Goal: Task Accomplishment & Management: Manage account settings

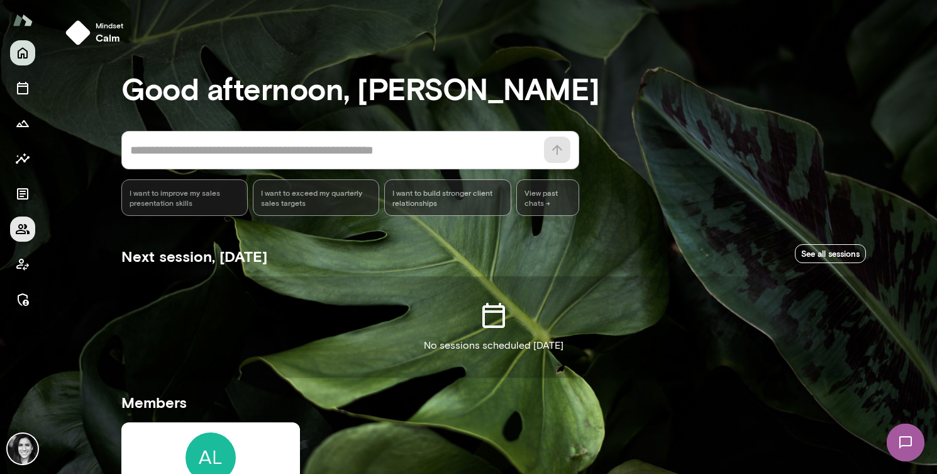
click at [20, 232] on icon "Members" at bounding box center [22, 228] width 15 height 15
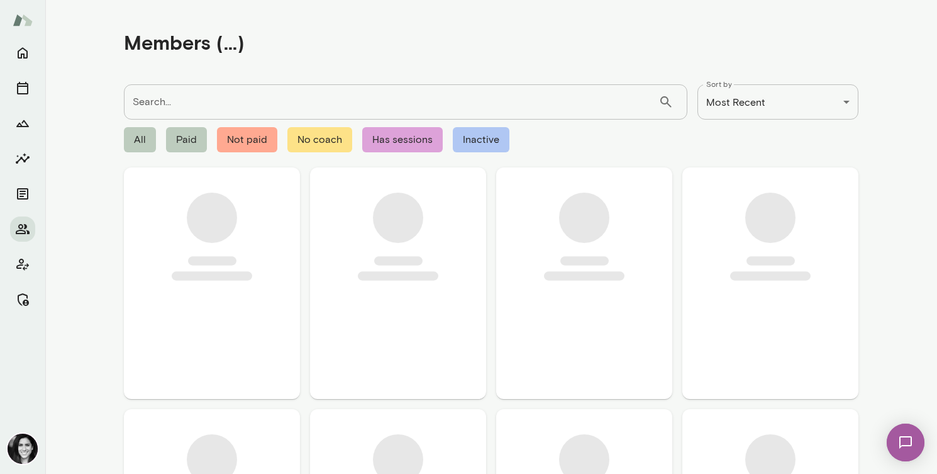
click at [177, 94] on input "Search..." at bounding box center [391, 101] width 535 height 35
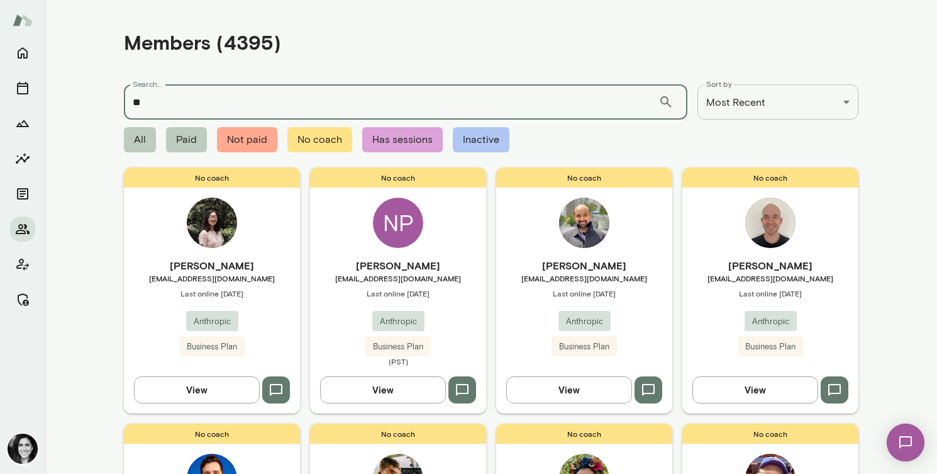
type input "*"
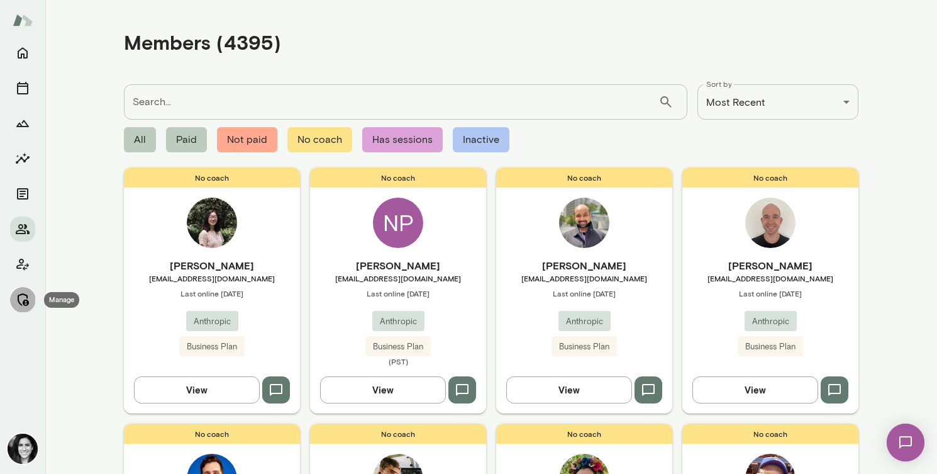
click at [22, 296] on icon "Manage" at bounding box center [22, 299] width 15 height 15
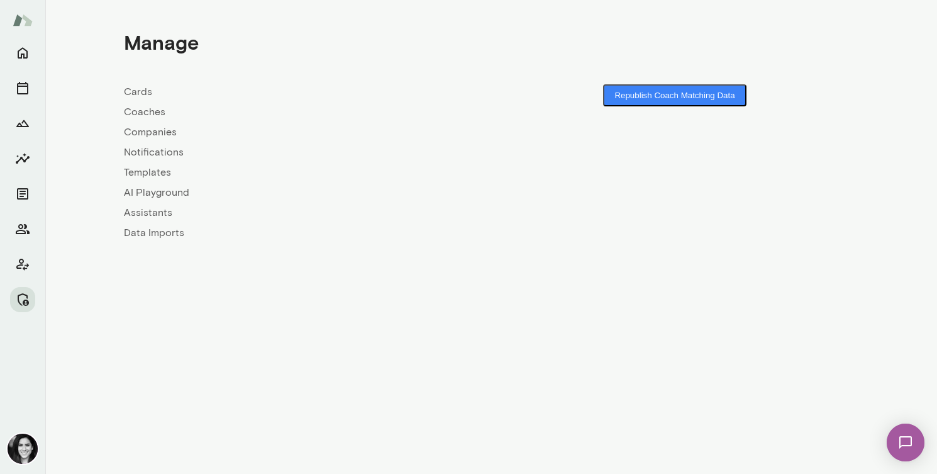
click at [153, 118] on link "Coaches" at bounding box center [307, 111] width 367 height 15
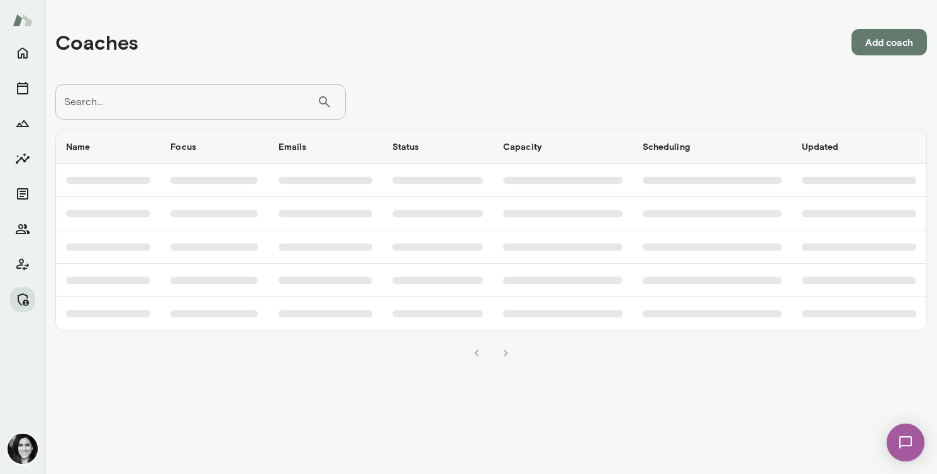
click at [158, 103] on input "Search..." at bounding box center [186, 101] width 262 height 35
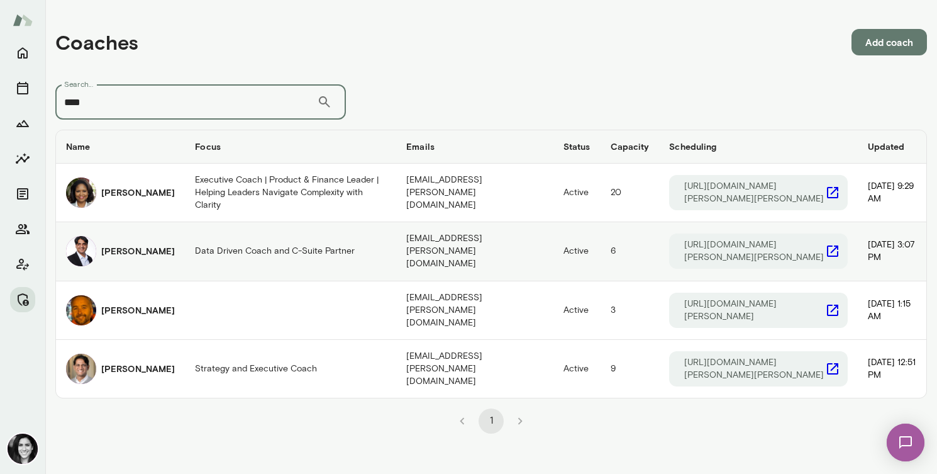
type input "***"
click at [138, 245] on h6 "[PERSON_NAME]" at bounding box center [138, 251] width 74 height 13
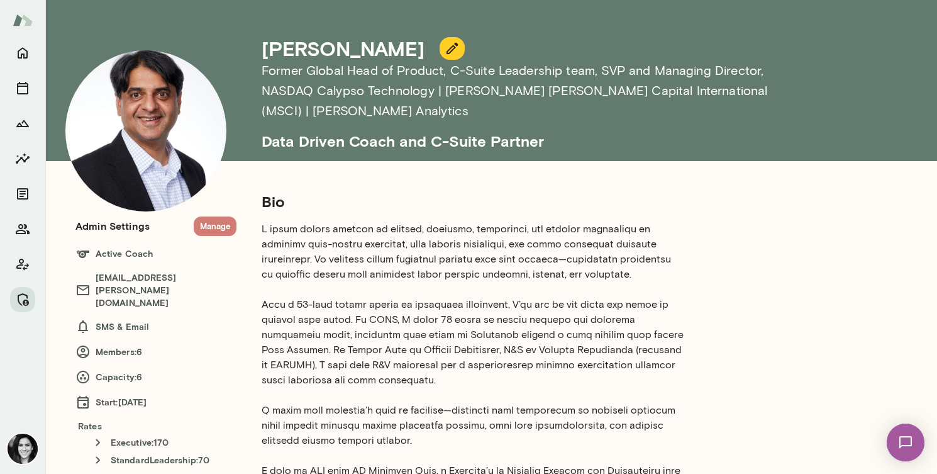
click at [209, 221] on button "Manage" at bounding box center [215, 225] width 43 height 19
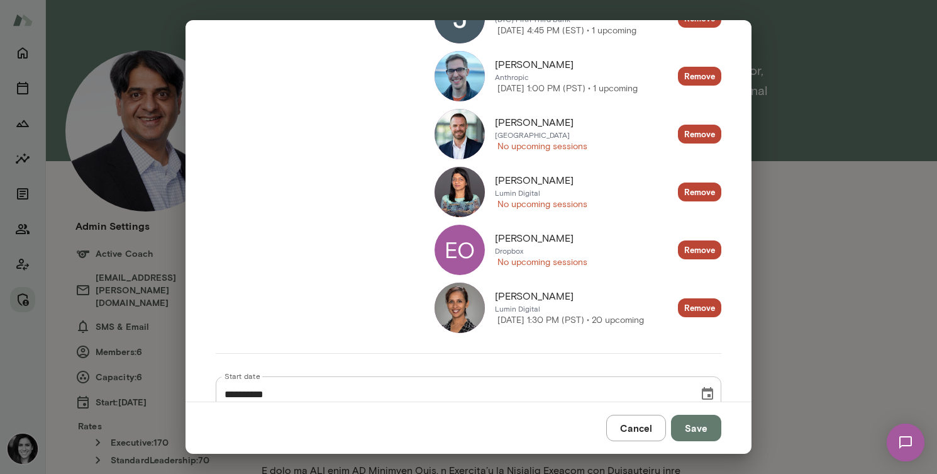
scroll to position [231, 0]
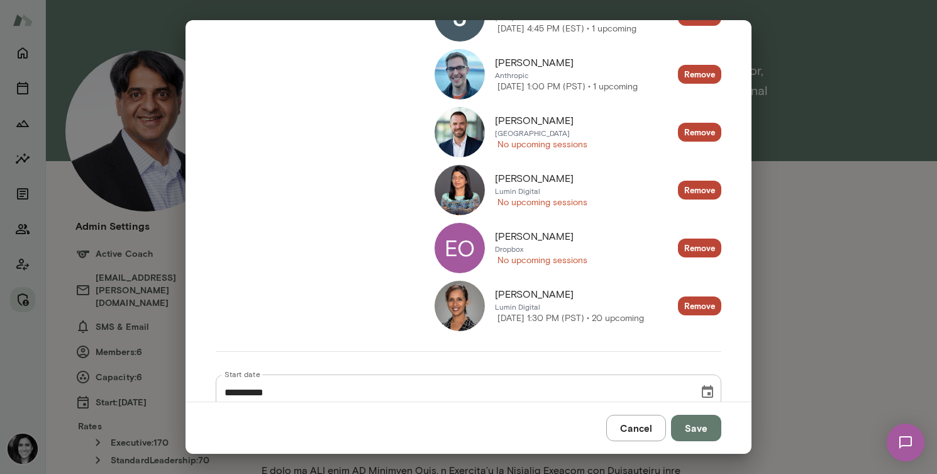
click at [621, 423] on button "Cancel" at bounding box center [636, 427] width 60 height 26
